Goal: Task Accomplishment & Management: Use online tool/utility

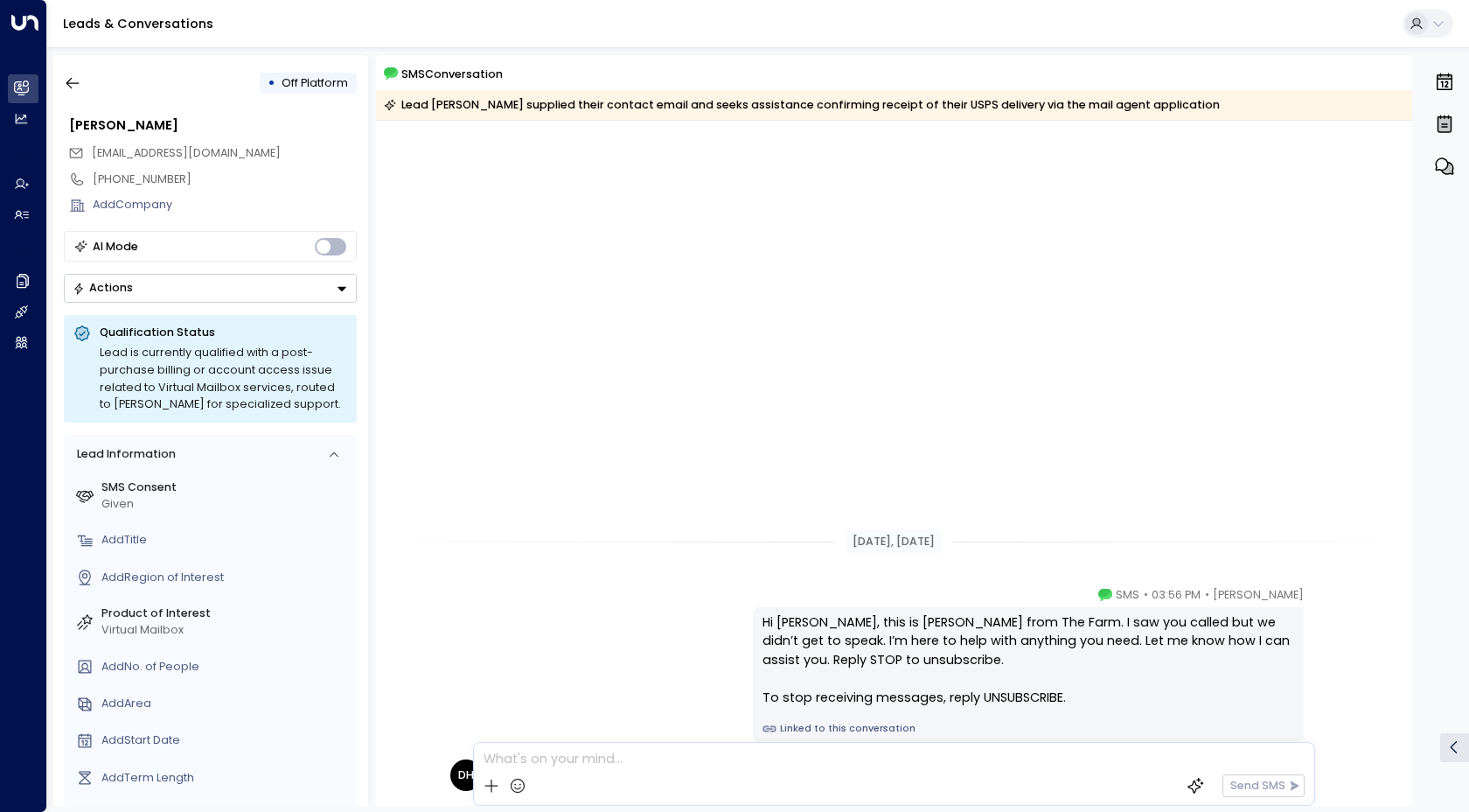
scroll to position [472, 0]
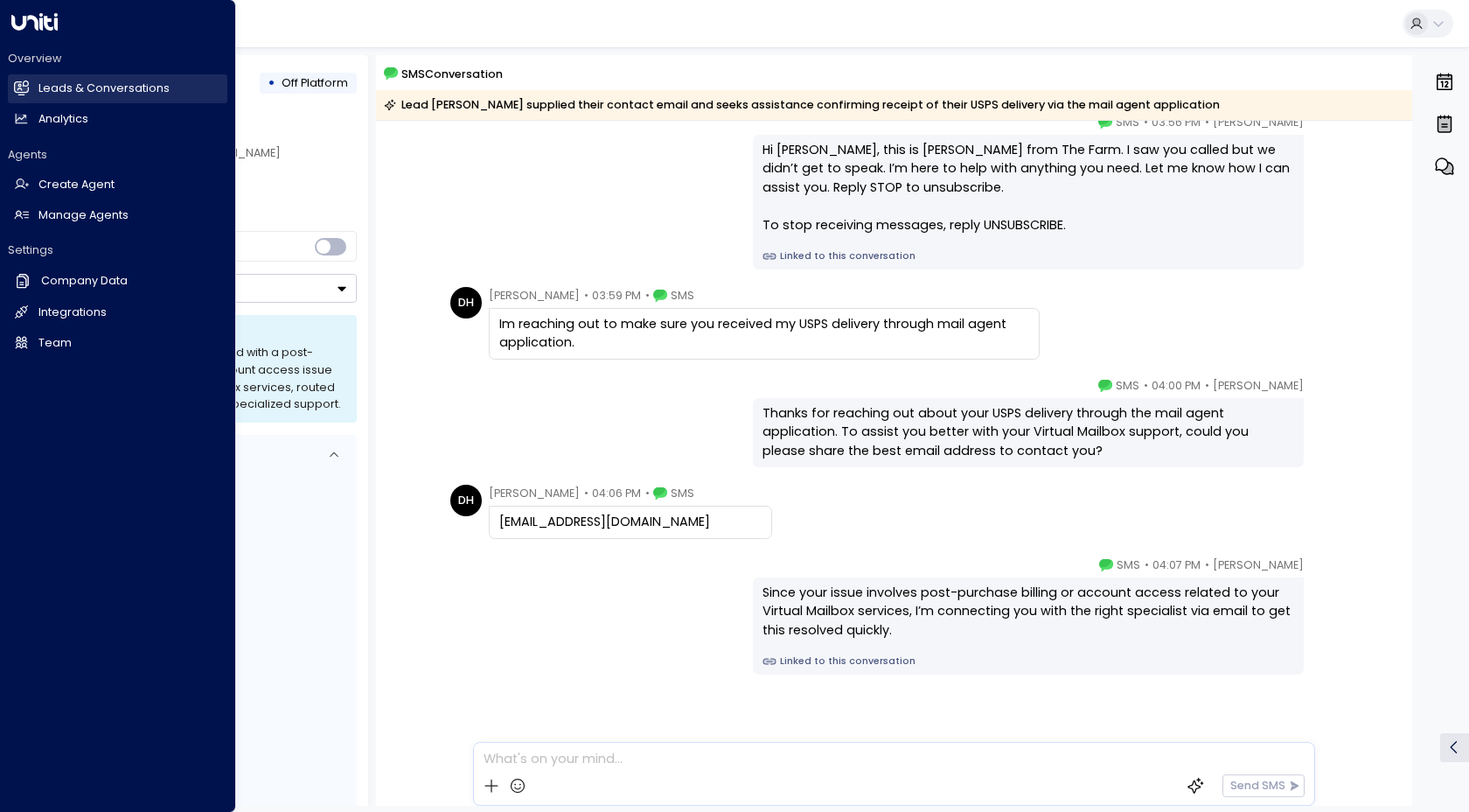
click at [65, 91] on h2 "Leads & Conversations" at bounding box center [103, 89] width 131 height 17
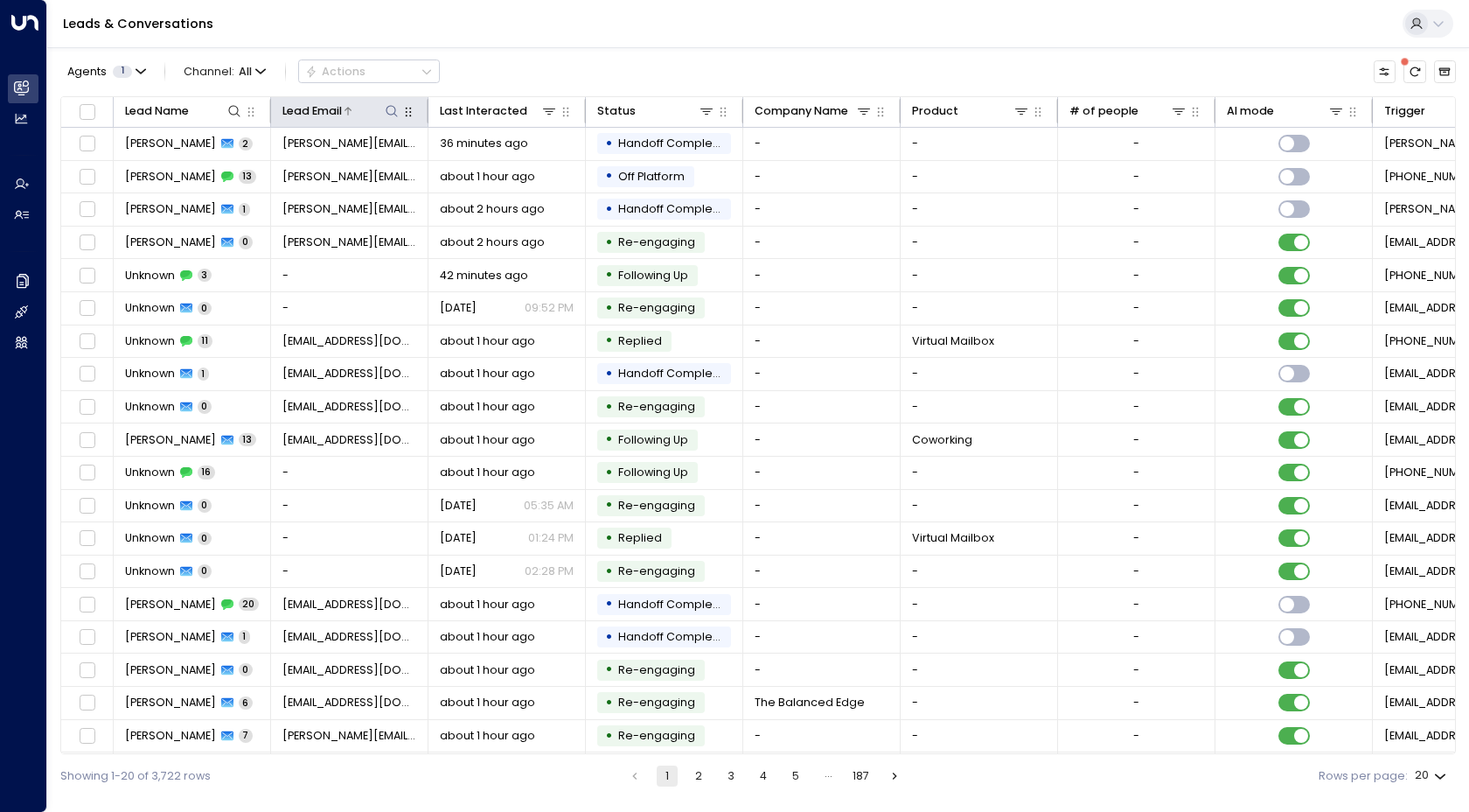
click at [395, 112] on icon at bounding box center [392, 110] width 14 height 14
type input "**********"
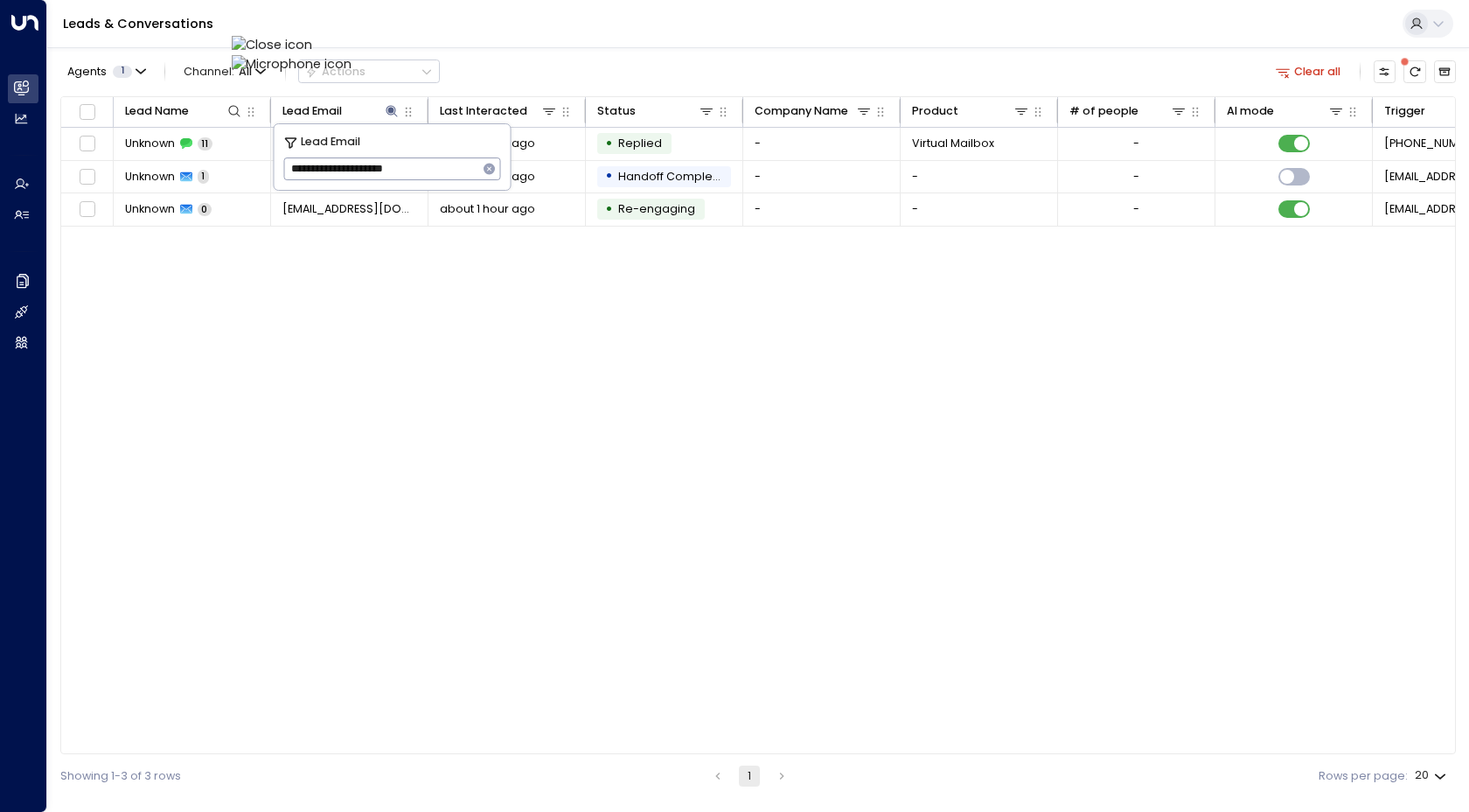
click at [409, 326] on div "Lead Name Lead Email Last Interacted Status Company Name Product # of people AI…" at bounding box center [758, 426] width 1396 height 659
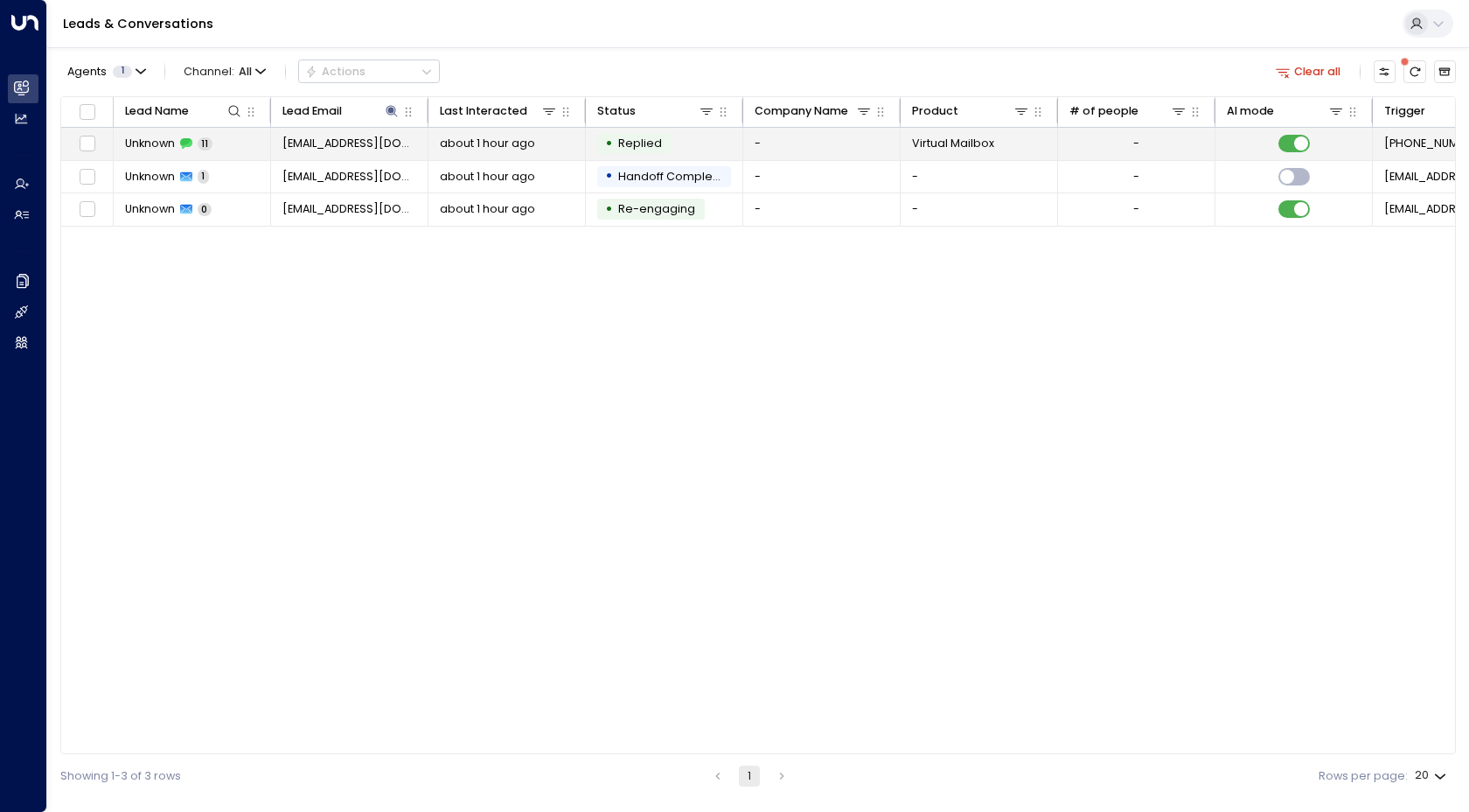
click at [174, 146] on span "Unknown" at bounding box center [150, 143] width 50 height 16
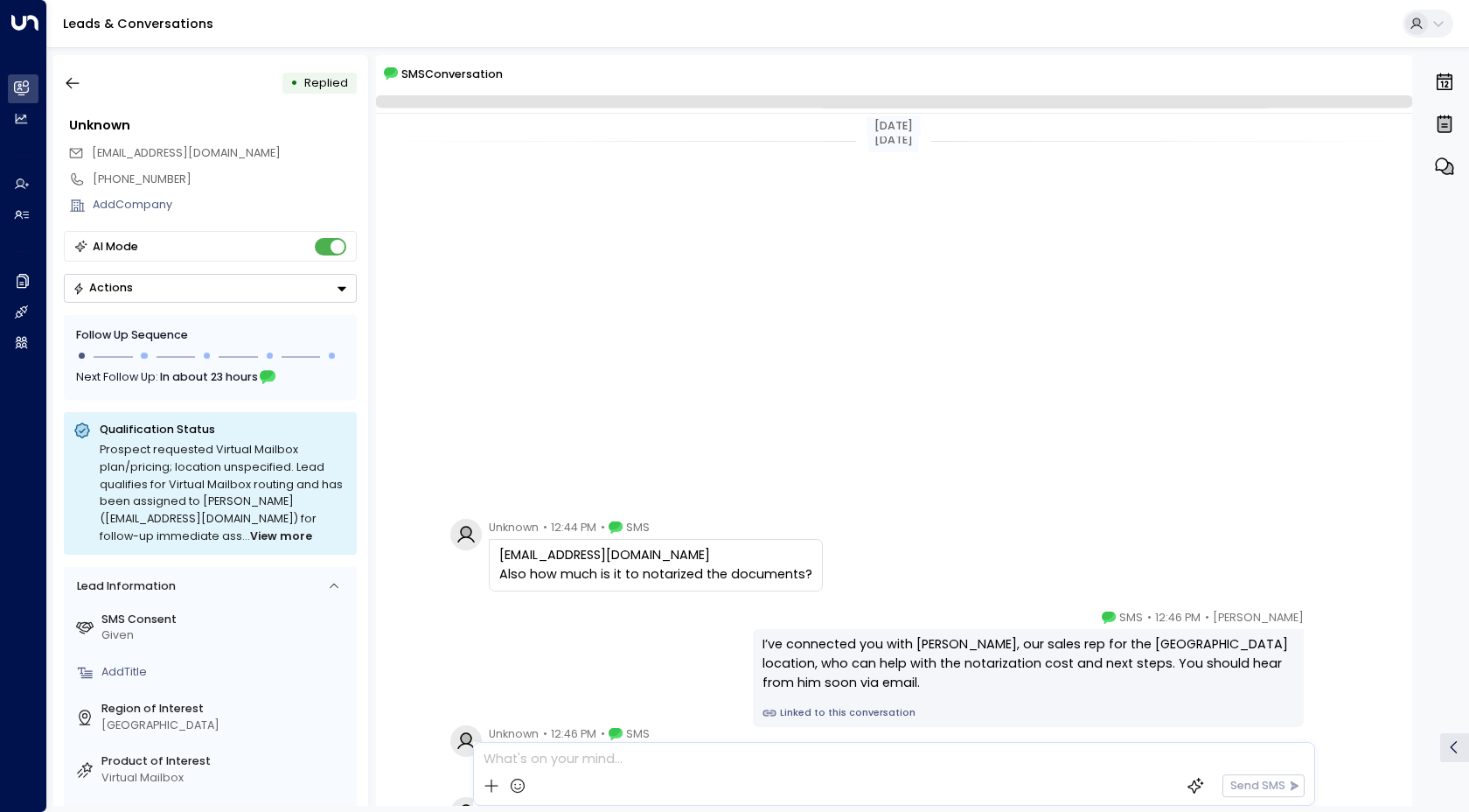
scroll to position [541, 0]
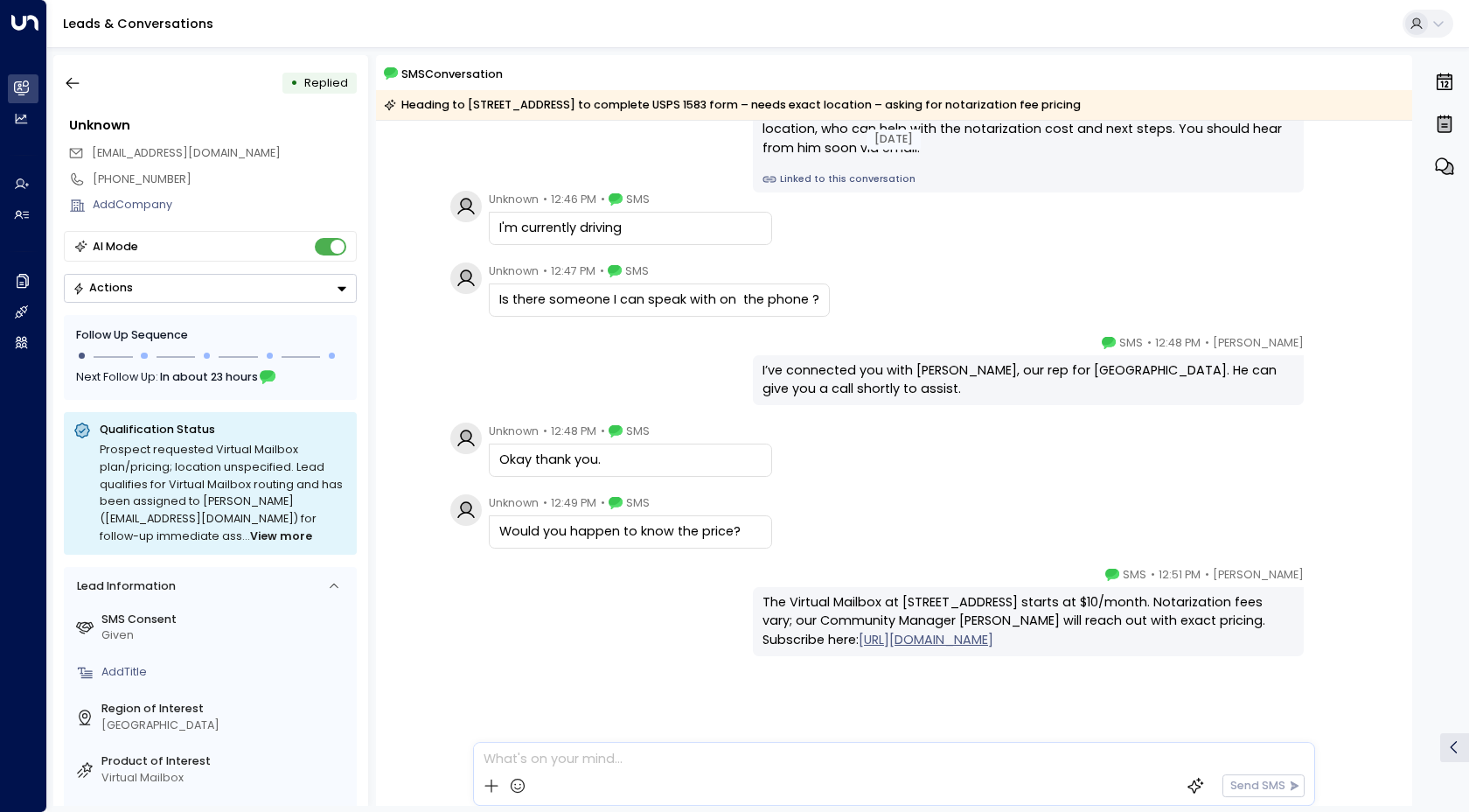
click at [573, 327] on div "[DATE] [DATE] Unknown • 12:44 PM • SMS [EMAIL_ADDRESS][DOMAIN_NAME] Also how mu…" at bounding box center [894, 197] width 1037 height 1234
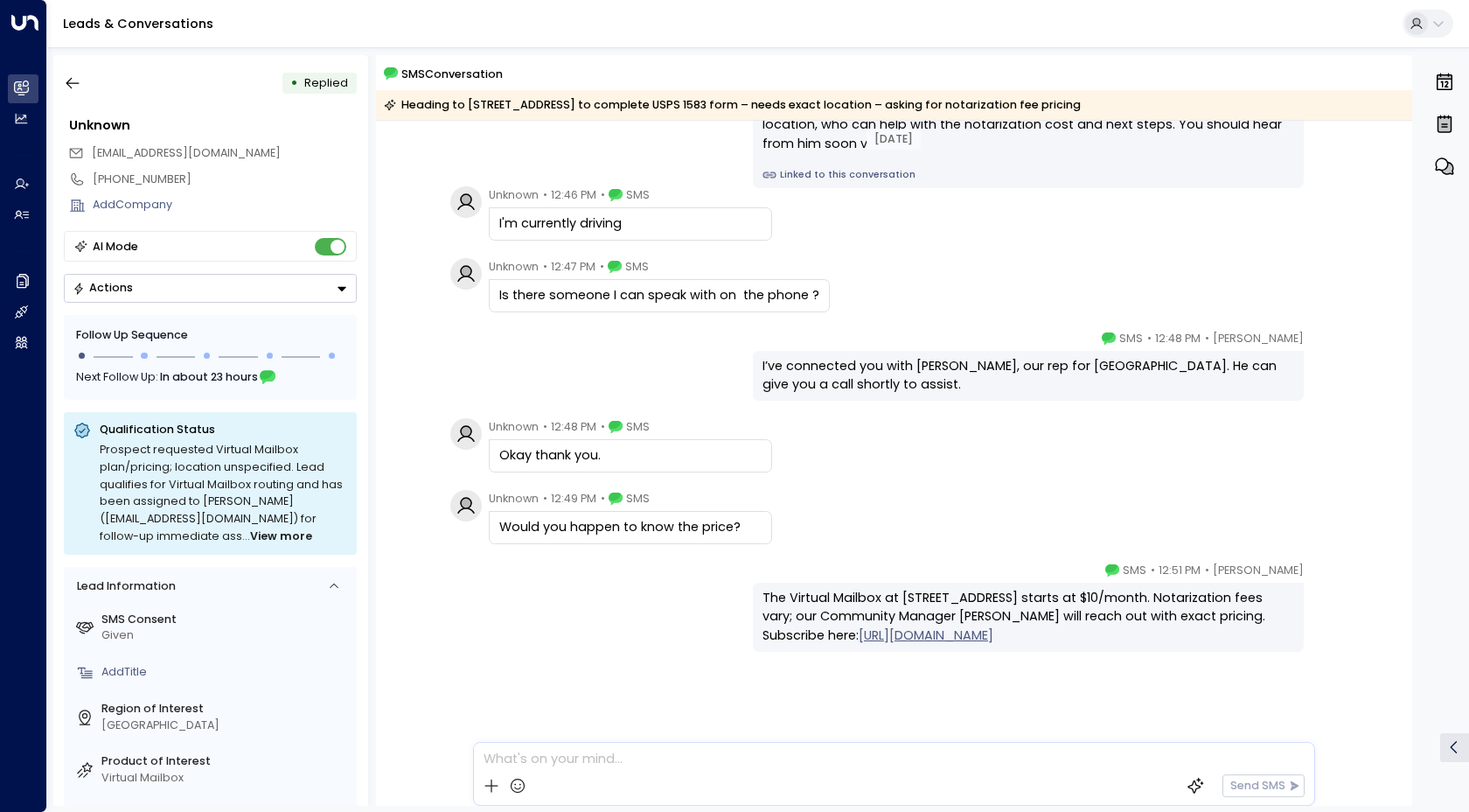
scroll to position [549, 0]
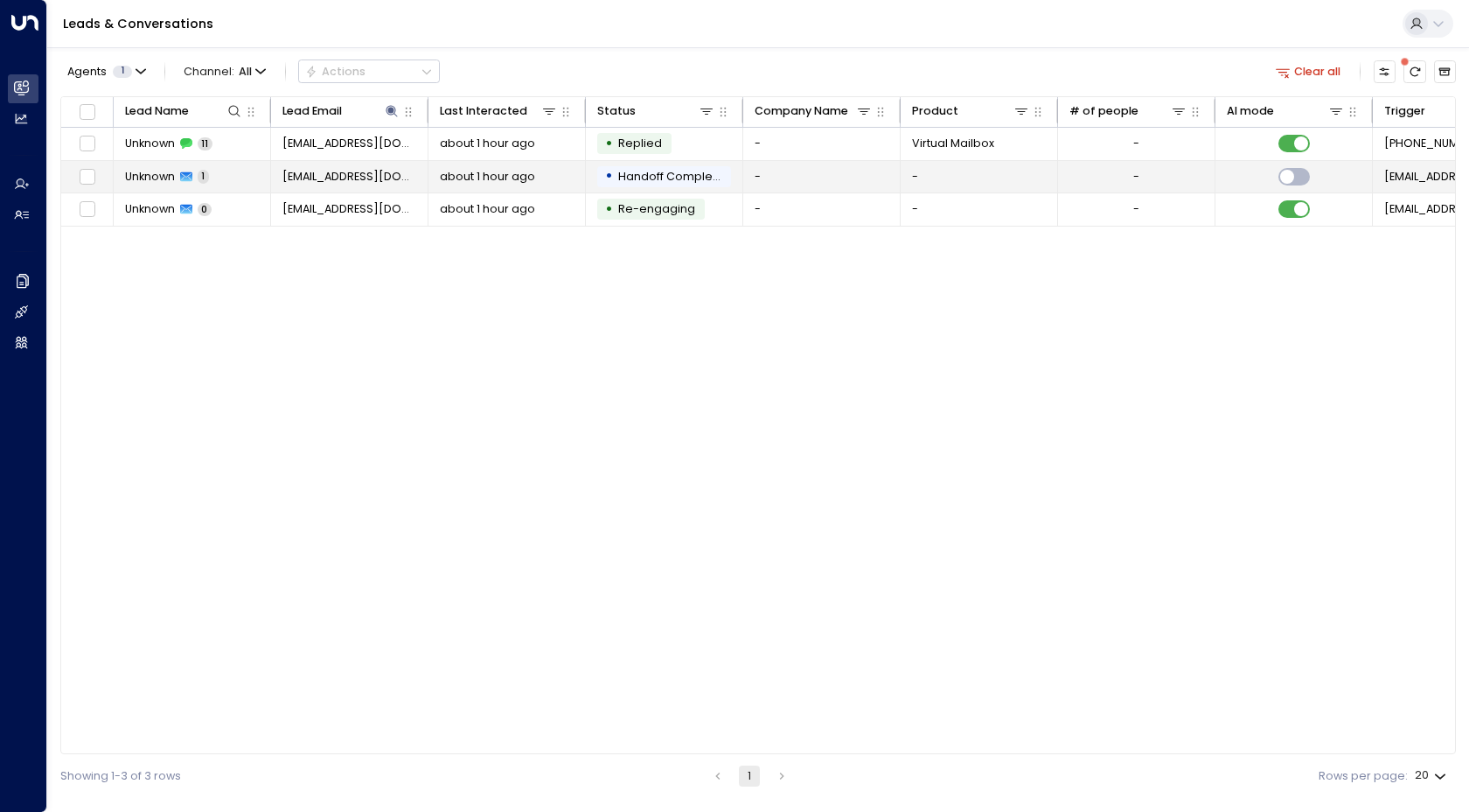
click at [155, 173] on span "Unknown" at bounding box center [150, 176] width 50 height 16
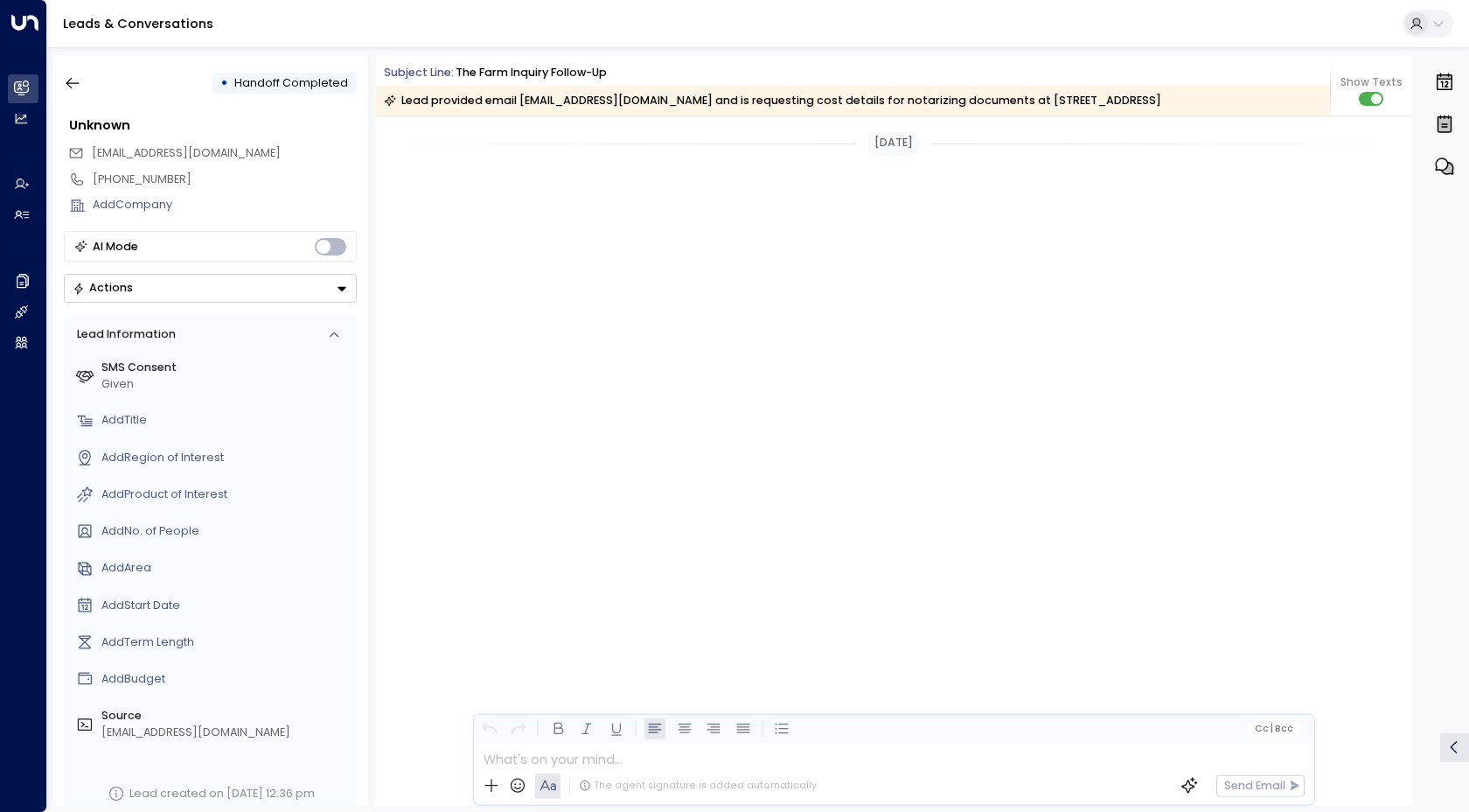
scroll to position [1582, 0]
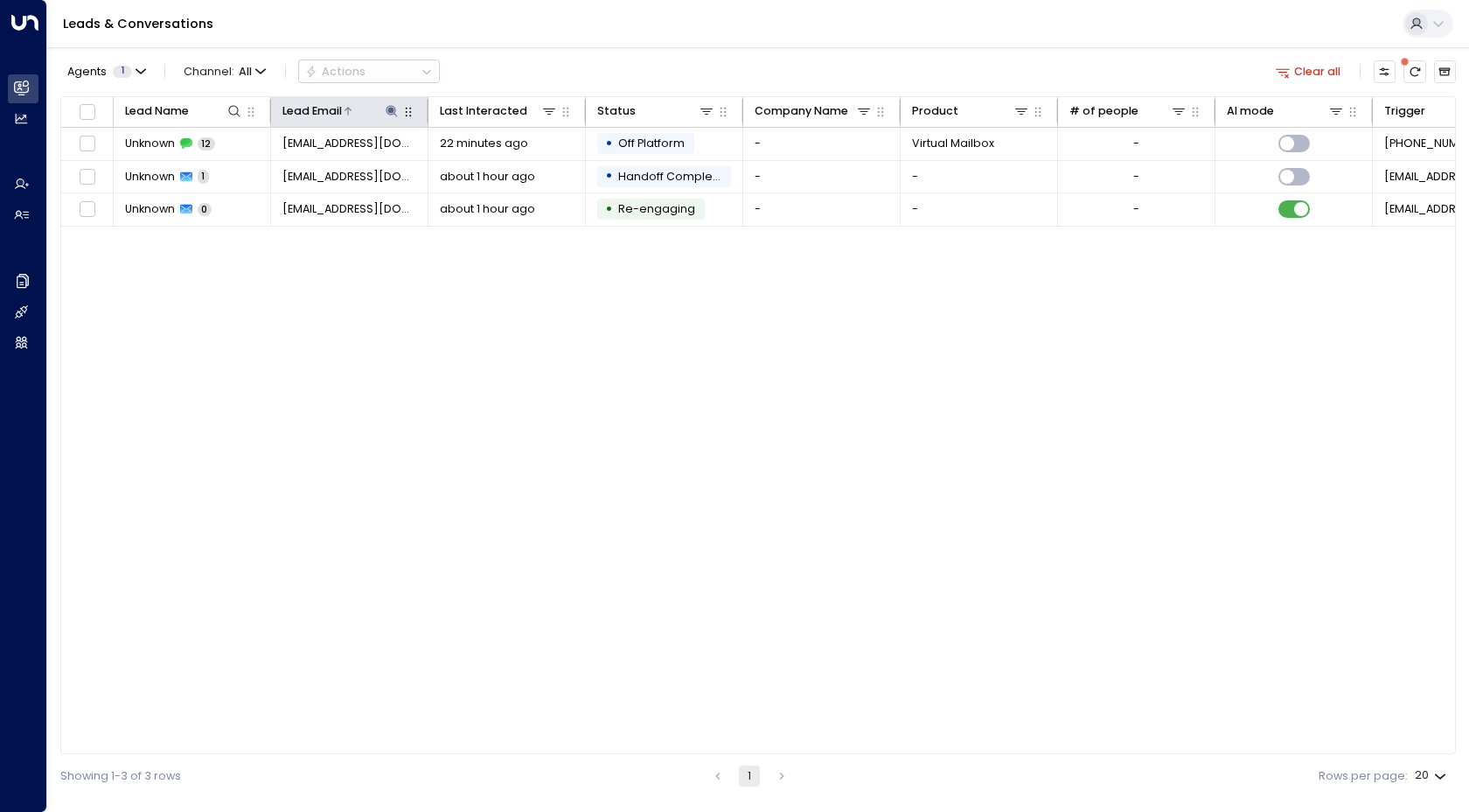
click at [395, 115] on icon at bounding box center [392, 110] width 14 height 14
click at [487, 161] on icon "button" at bounding box center [489, 168] width 14 height 14
click at [425, 175] on input "text" at bounding box center [392, 169] width 217 height 31
type input "**********"
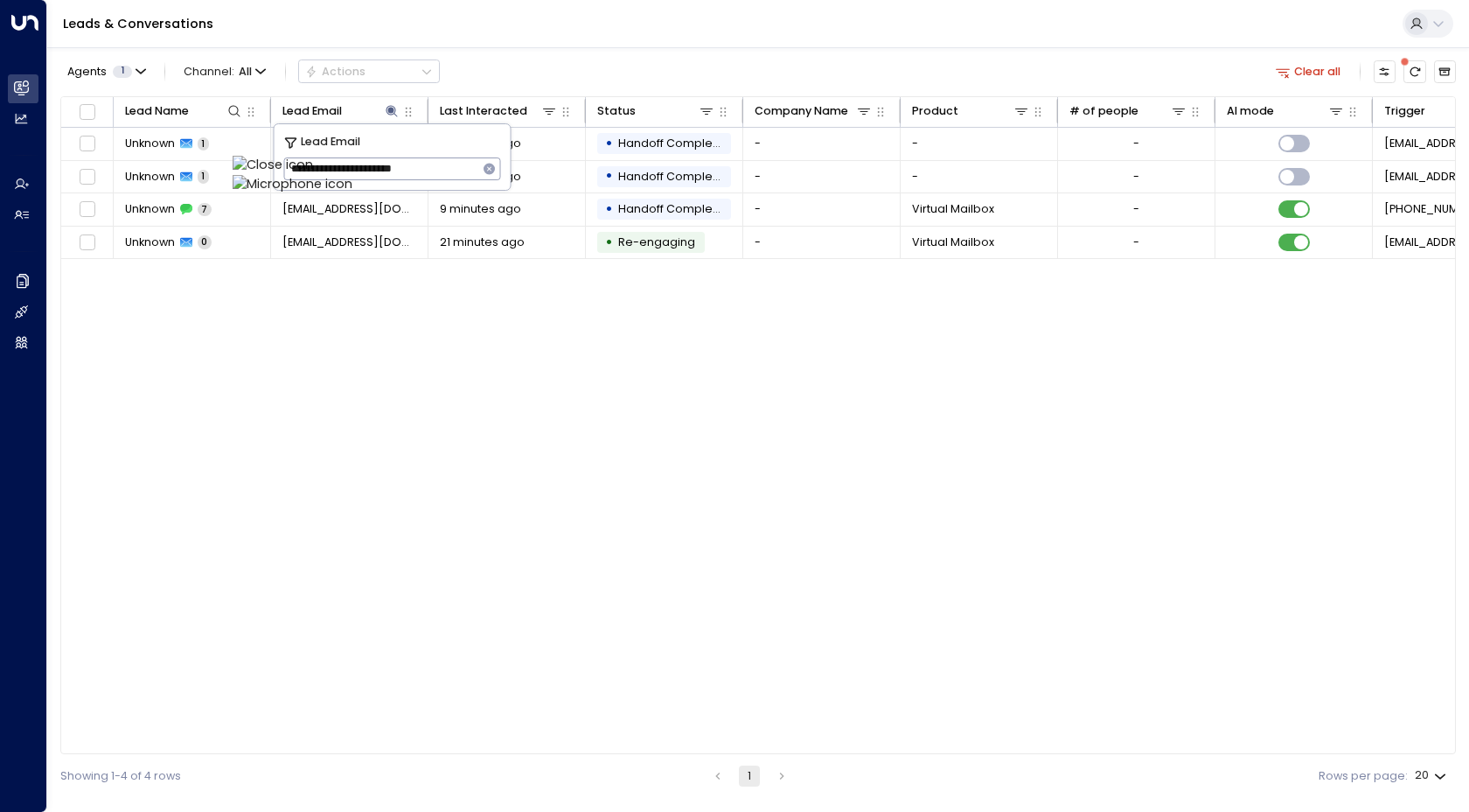
click at [284, 420] on div "Lead Name Lead Email Last Interacted Status Company Name Product # of people AI…" at bounding box center [758, 426] width 1396 height 659
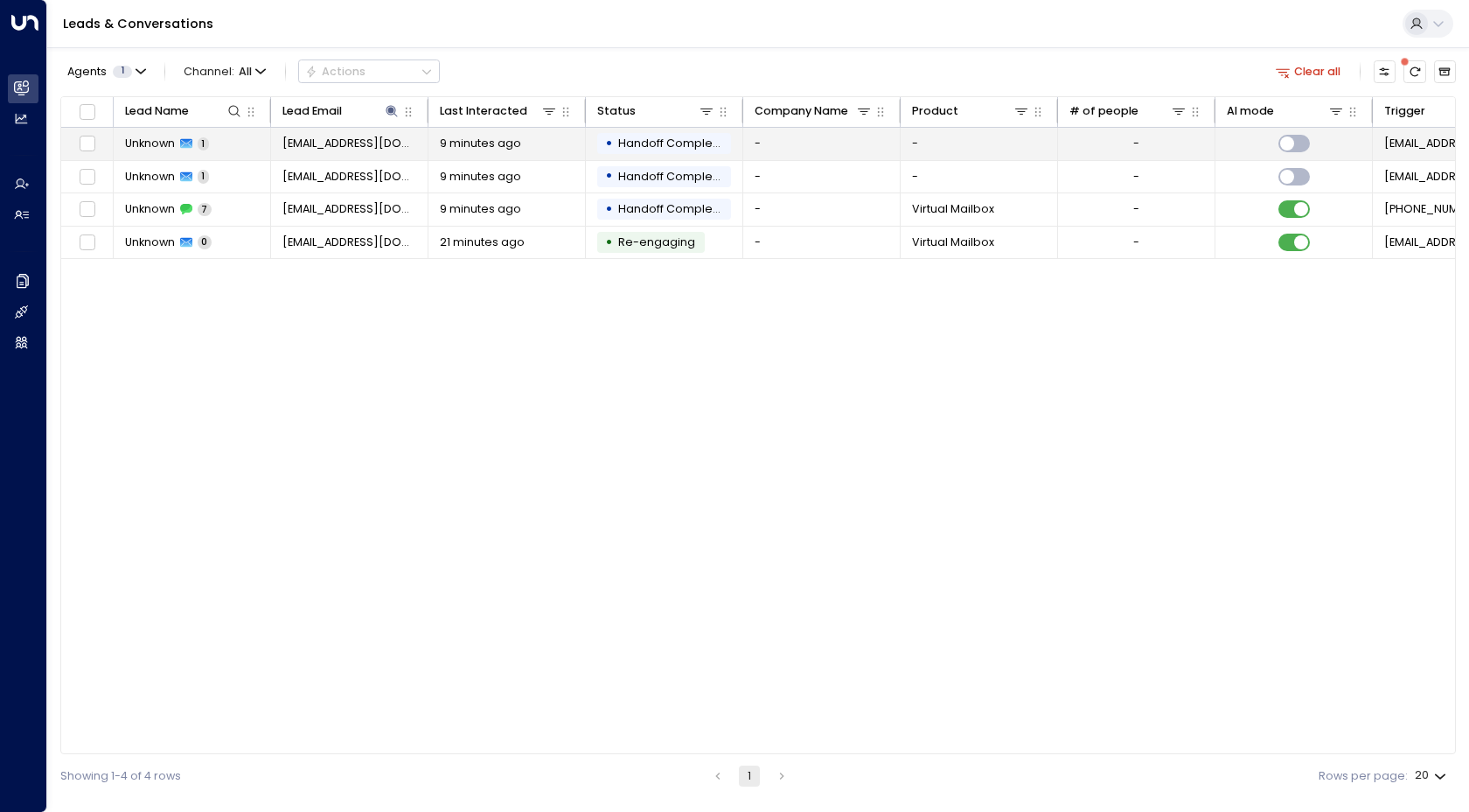
click at [161, 145] on span "Unknown" at bounding box center [150, 143] width 50 height 16
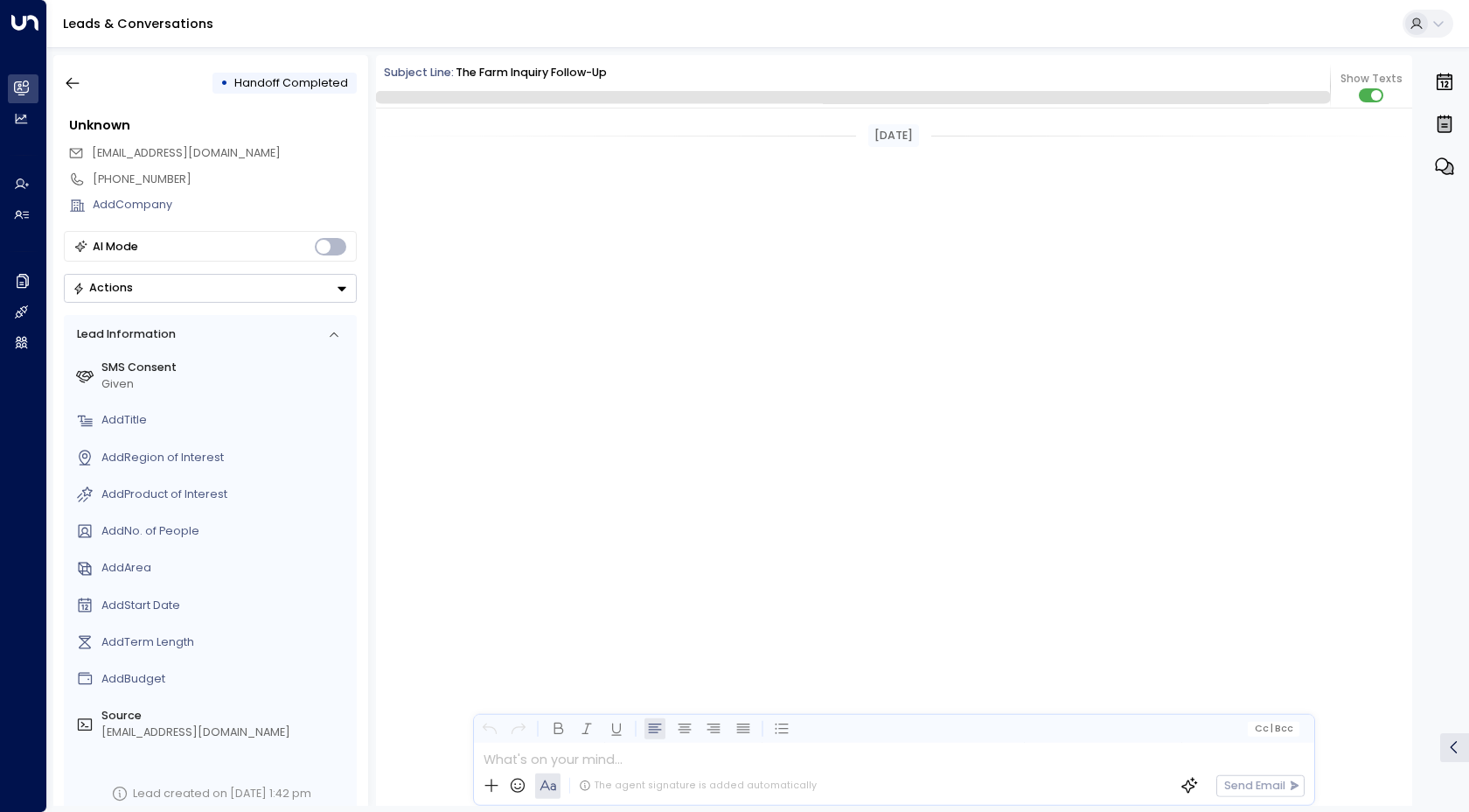
scroll to position [1044, 0]
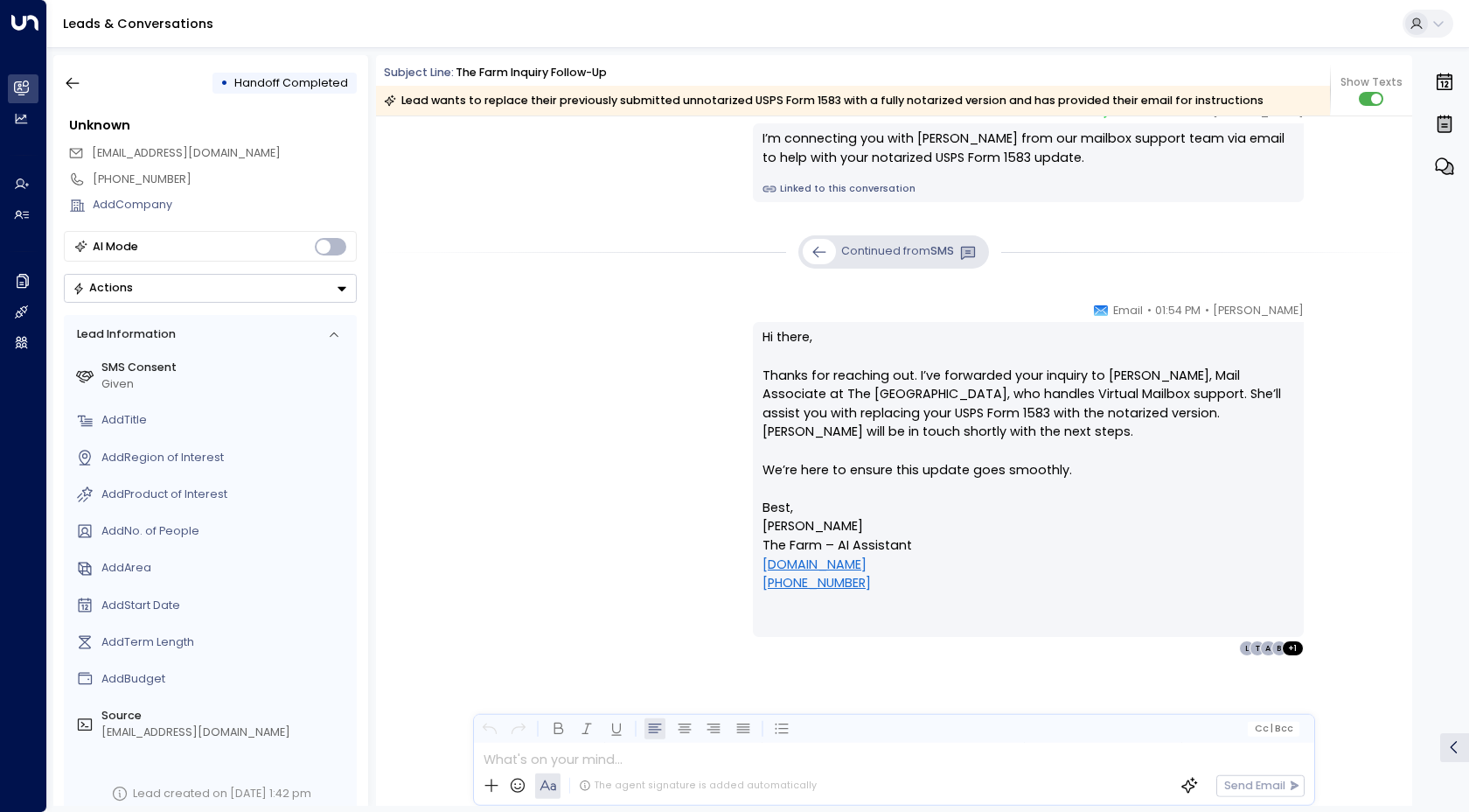
click at [708, 342] on div "[PERSON_NAME] • 01:54 PM • Email Hi there, Thanks for reaching out. I’ve forwar…" at bounding box center [894, 479] width 897 height 355
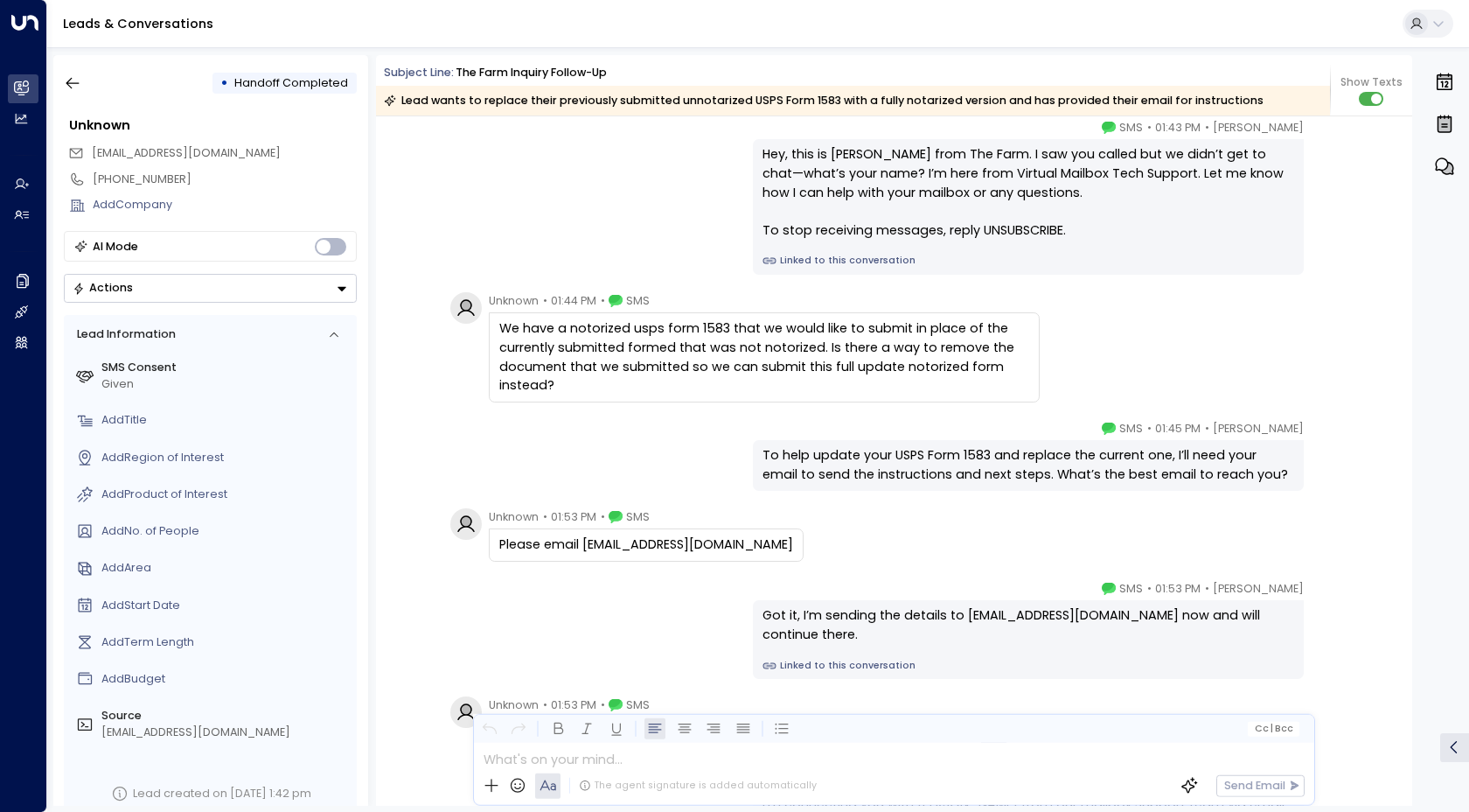
scroll to position [34, 0]
